Goal: Task Accomplishment & Management: Manage account settings

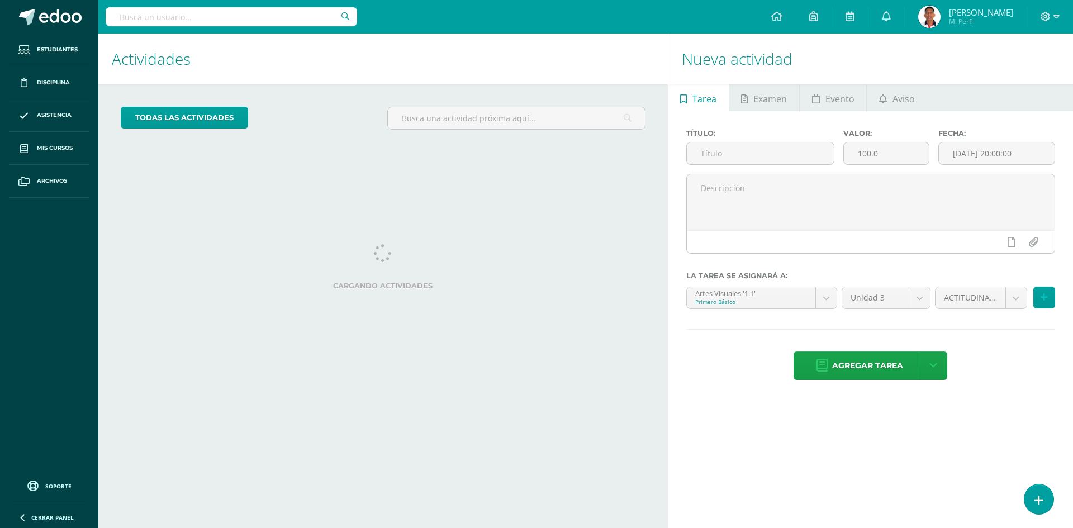
click at [523, 70] on h1 "Actividades" at bounding box center [383, 59] width 543 height 51
click at [526, 93] on div "todas las Actividades No tienes actividades Échale un vistazo a los demás perío…" at bounding box center [383, 122] width 570 height 77
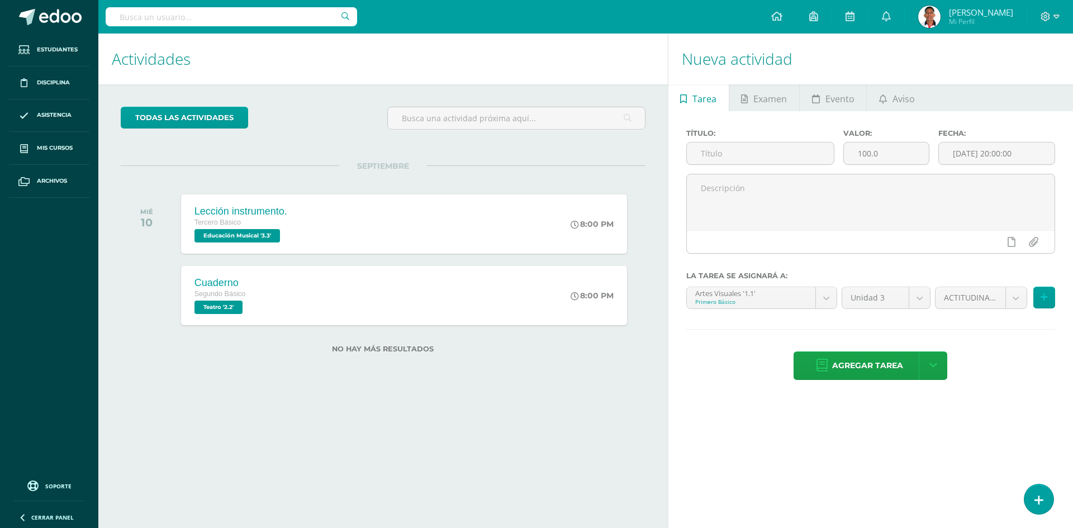
click at [501, 101] on div "todas las Actividades No tienes actividades Échale un vistazo a los demás perío…" at bounding box center [383, 236] width 570 height 305
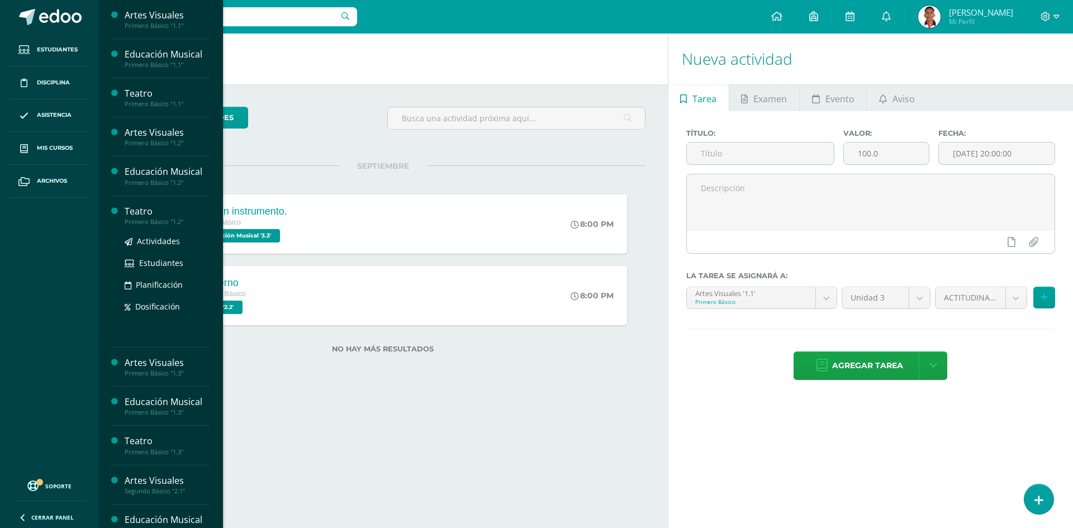
click at [141, 210] on div "Teatro" at bounding box center [167, 211] width 85 height 13
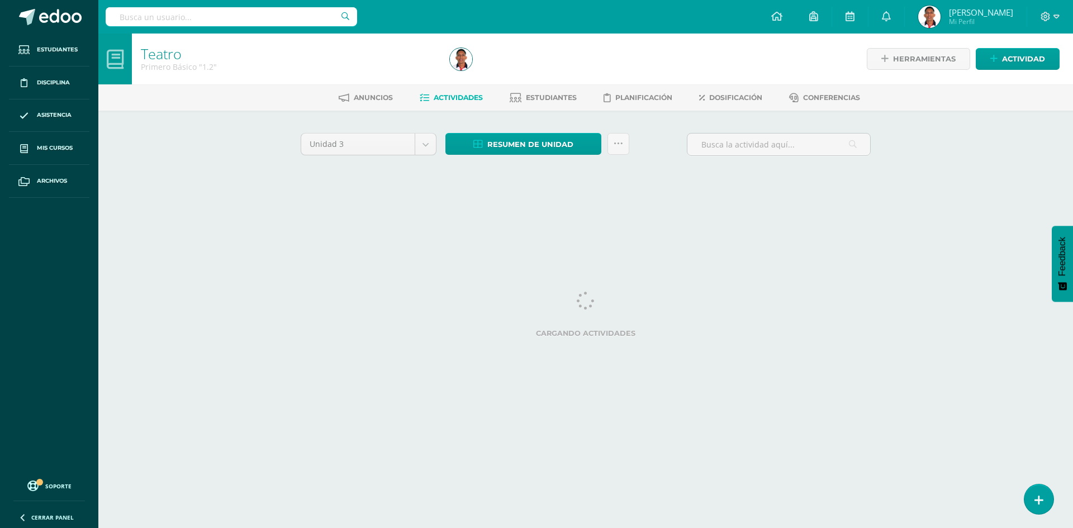
drag, startPoint x: 378, startPoint y: 125, endPoint x: 368, endPoint y: 125, distance: 10.1
click at [368, 125] on div "Unidad 3 Unidad 1 Unidad 2 Unidad 3 Resumen de unidad Descargar como HTML Desca…" at bounding box center [585, 160] width 615 height 98
click at [364, 125] on div "Unidad 3 Unidad 1 Unidad 2 Unidad 3 Resumen de unidad Descargar como HTML Desca…" at bounding box center [585, 160] width 615 height 98
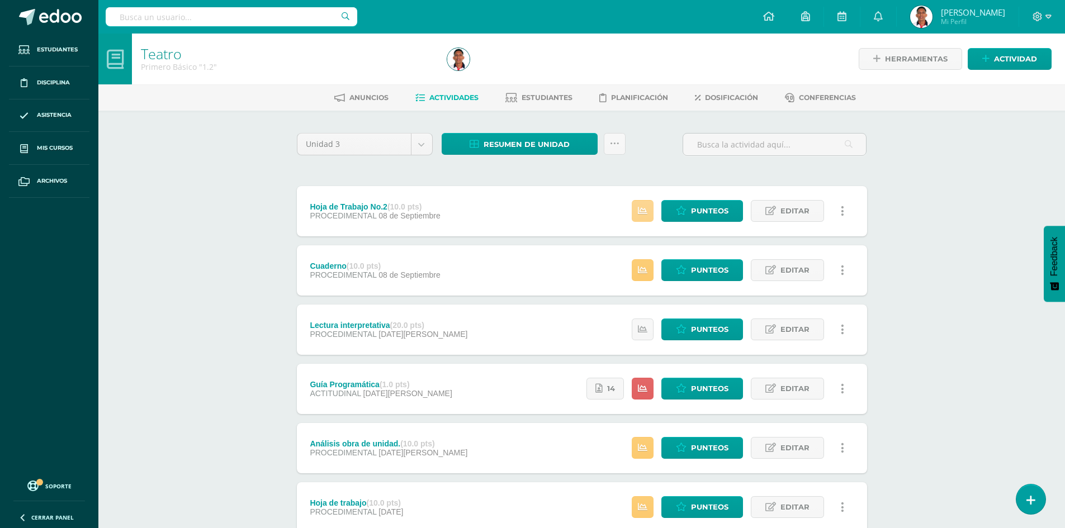
click at [647, 212] on icon at bounding box center [643, 211] width 10 height 10
click at [713, 212] on span "Punteos" at bounding box center [709, 211] width 37 height 21
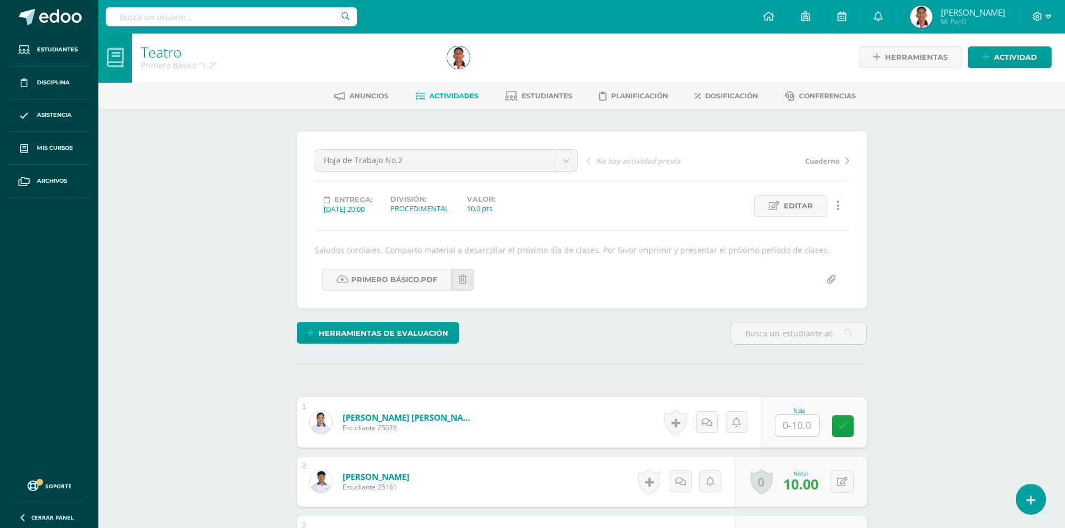
scroll to position [2, 0]
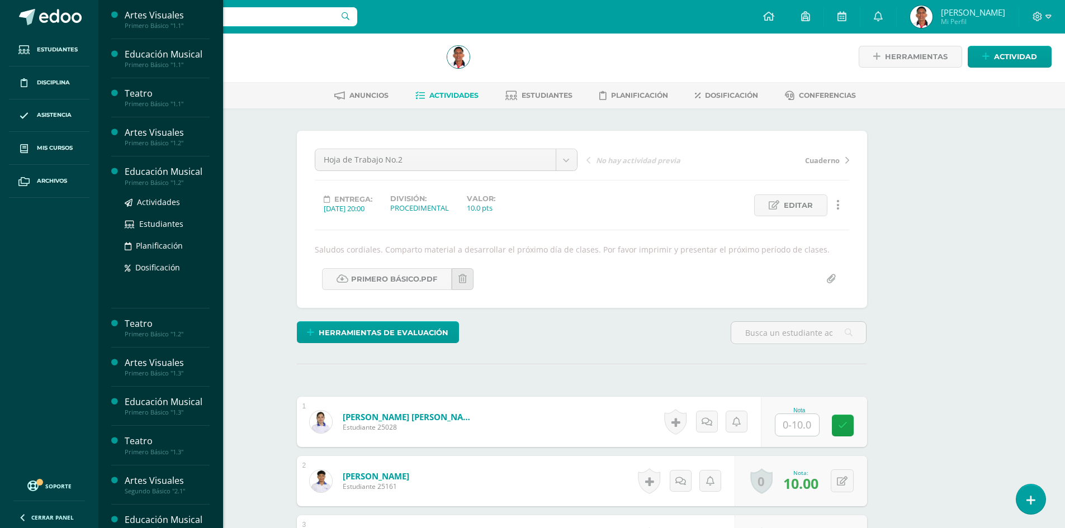
click at [189, 172] on div "Educación Musical" at bounding box center [167, 171] width 85 height 13
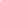
click at [0, 0] on html at bounding box center [0, 0] width 0 height 0
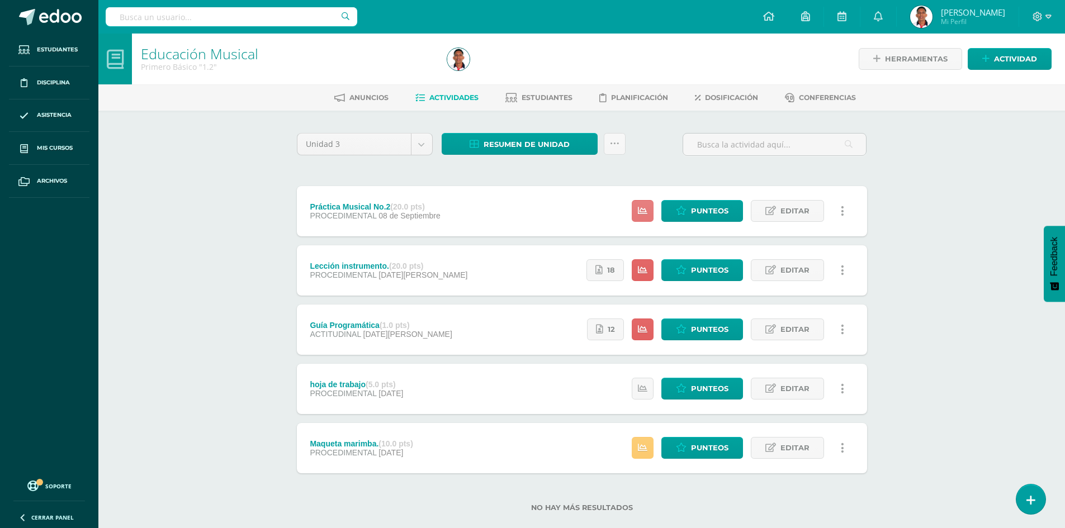
click at [642, 214] on icon at bounding box center [643, 211] width 10 height 10
click at [637, 268] on link at bounding box center [643, 270] width 22 height 22
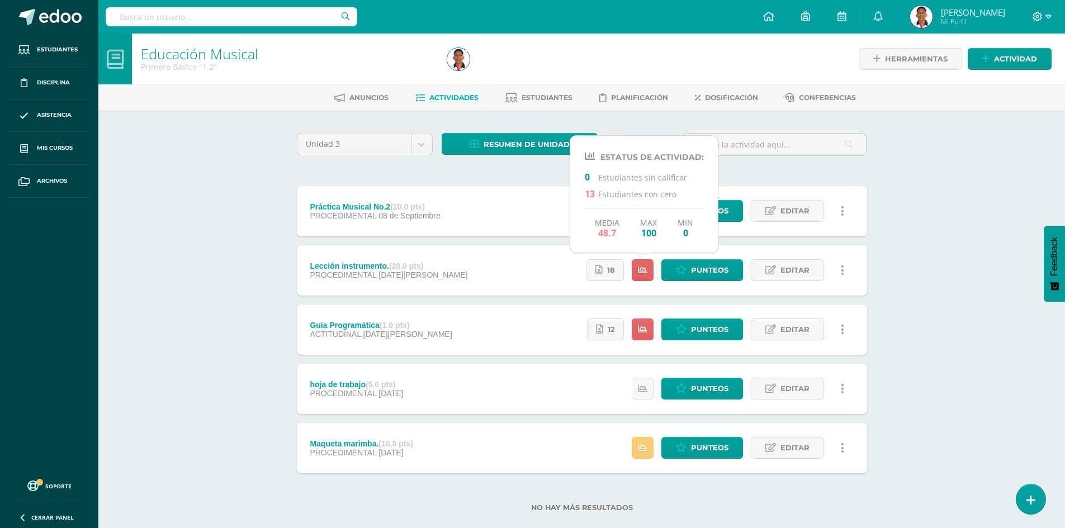
drag, startPoint x: 1008, startPoint y: 277, endPoint x: 997, endPoint y: 280, distance: 11.7
click at [1009, 277] on div "Educación Musical Primero Básico "1.2" Herramientas Detalle de asistencias Acti…" at bounding box center [581, 291] width 966 height 514
